Goal: Information Seeking & Learning: Learn about a topic

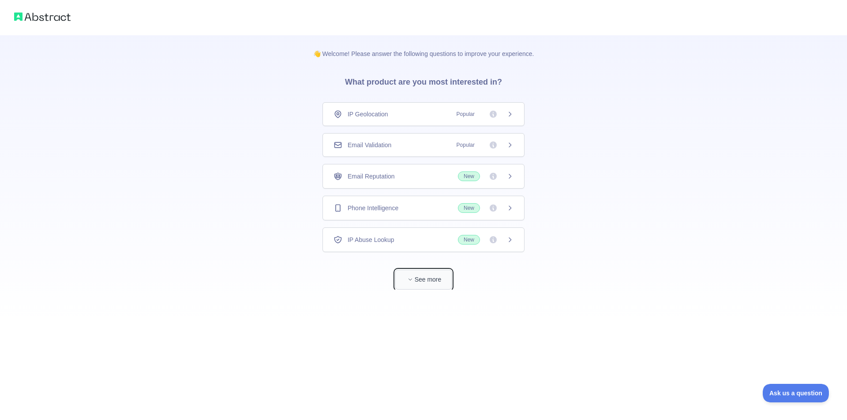
click at [408, 278] on icon "button" at bounding box center [410, 279] width 5 height 5
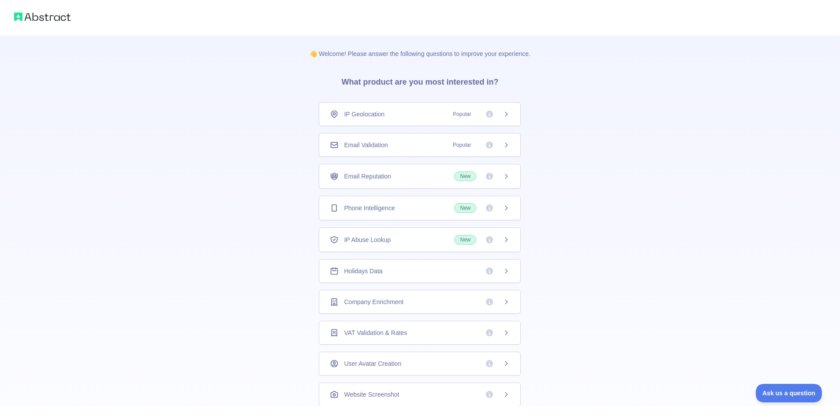
click at [503, 115] on icon at bounding box center [506, 114] width 7 height 7
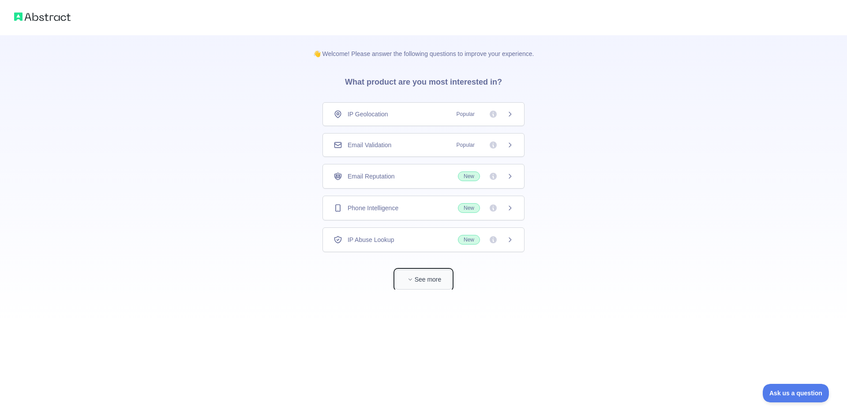
click at [414, 283] on span "button" at bounding box center [410, 279] width 9 height 9
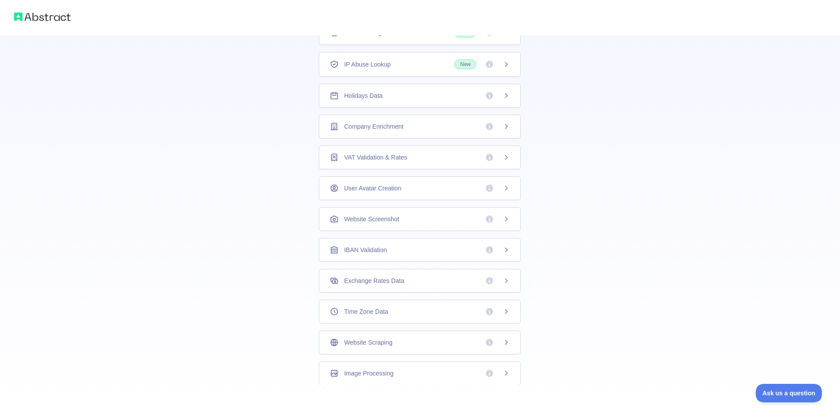
scroll to position [35, 0]
click at [386, 313] on div "Time Zone Data" at bounding box center [420, 311] width 180 height 9
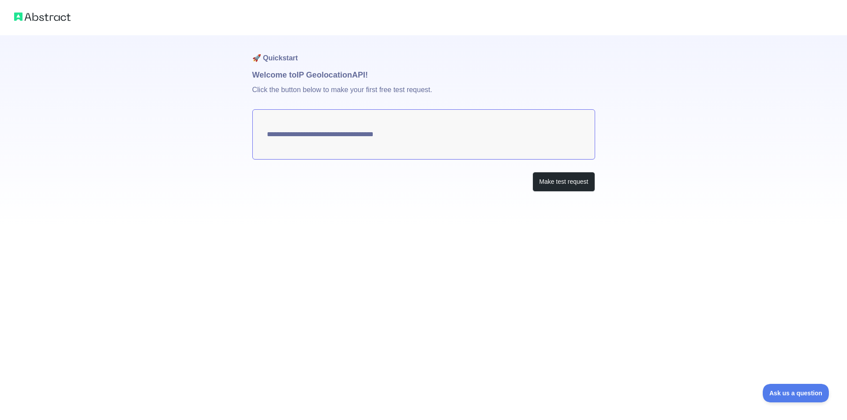
type textarea "**********"
click at [547, 183] on button "Make test request" at bounding box center [563, 182] width 62 height 20
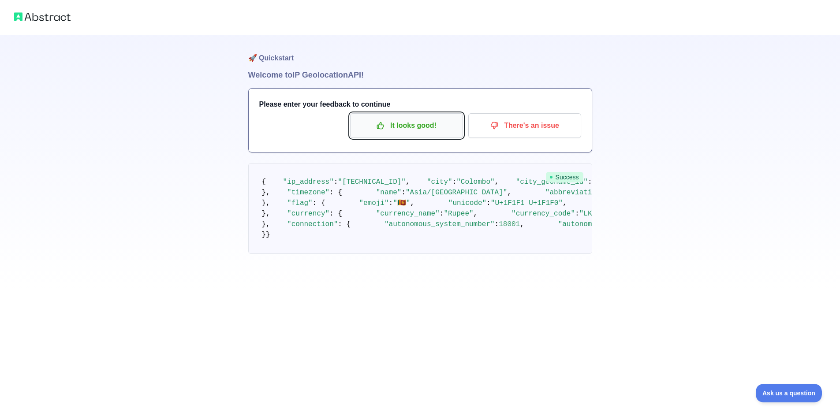
click at [397, 132] on p "It looks good!" at bounding box center [407, 125] width 100 height 15
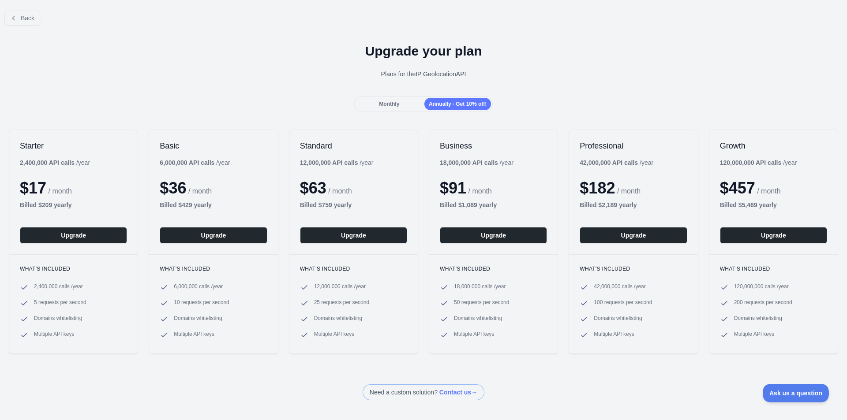
click at [13, 9] on div "Back" at bounding box center [423, 18] width 847 height 29
click at [15, 19] on icon at bounding box center [13, 18] width 7 height 7
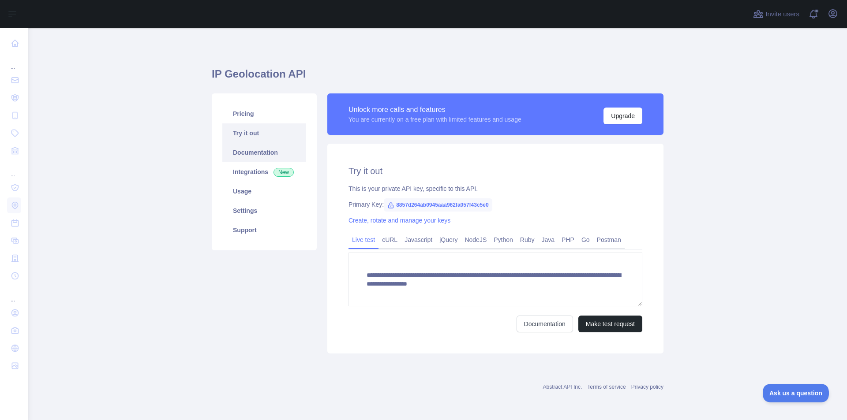
click at [253, 153] on link "Documentation" at bounding box center [264, 152] width 84 height 19
click at [571, 239] on link "PHP" at bounding box center [568, 240] width 20 height 14
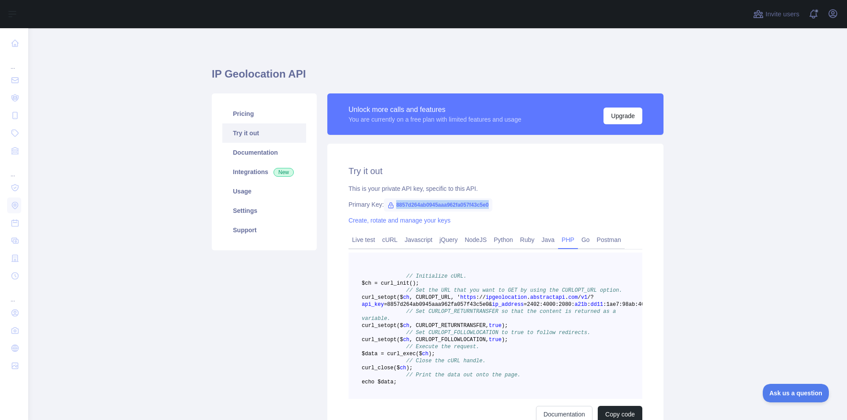
drag, startPoint x: 391, startPoint y: 205, endPoint x: 485, endPoint y: 204, distance: 93.9
click at [485, 204] on span "8857d264ab0945aaa962fa057f43c5e0" at bounding box center [438, 204] width 108 height 13
copy span "8857d264ab0945aaa962fa057f43c5e0"
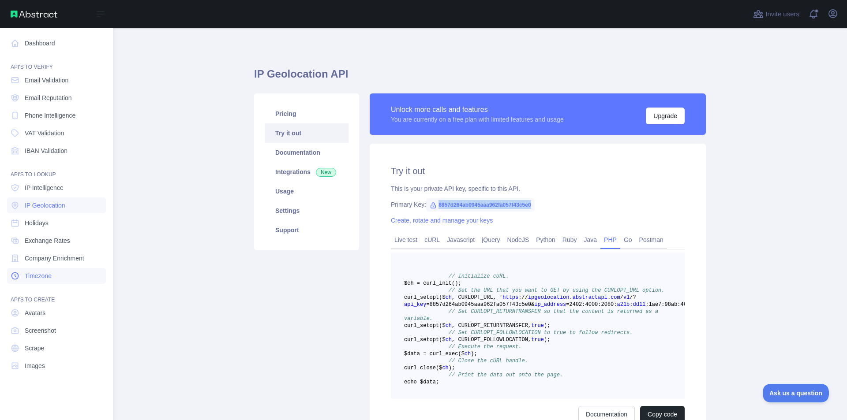
click at [38, 277] on span "Timezone" at bounding box center [38, 276] width 27 height 9
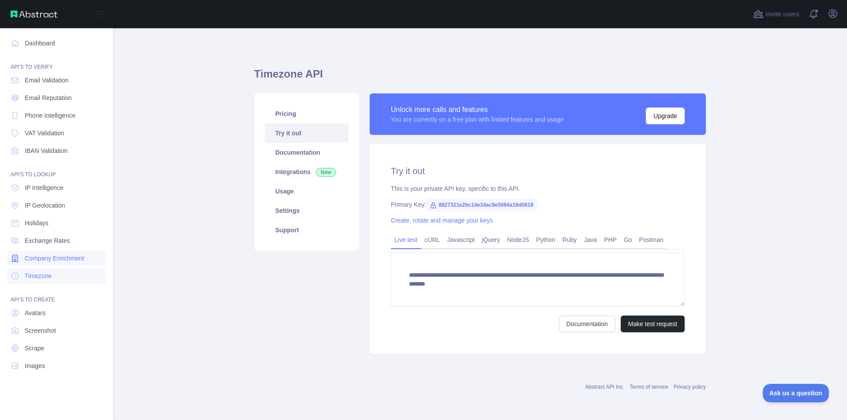
click at [47, 255] on span "Company Enrichment" at bounding box center [55, 258] width 60 height 9
click at [44, 269] on link "Timezone" at bounding box center [56, 276] width 99 height 16
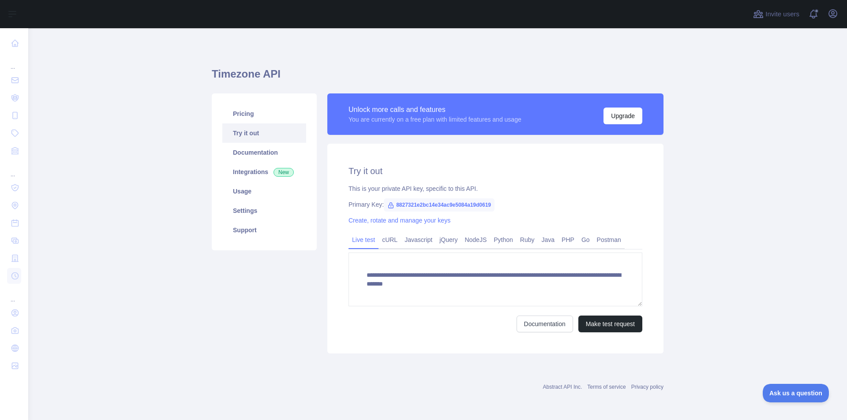
click at [440, 206] on span "8827321e2bc14e34ac9e5084a19d0619" at bounding box center [439, 204] width 111 height 13
copy span "8827321e2bc14e34ac9e5084a19d0619"
click at [433, 205] on span "8827321e2bc14e34ac9e5084a19d0619" at bounding box center [439, 204] width 111 height 13
